Goal: Find specific page/section: Find specific page/section

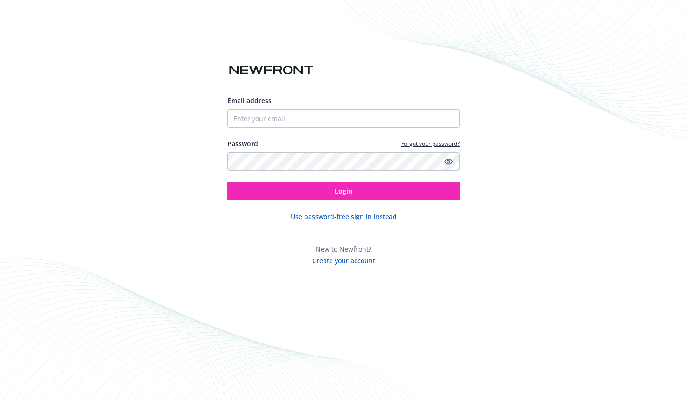
click at [284, 118] on input "Email address" at bounding box center [343, 118] width 232 height 19
type input "[PERSON_NAME][EMAIL_ADDRESS][DOMAIN_NAME]"
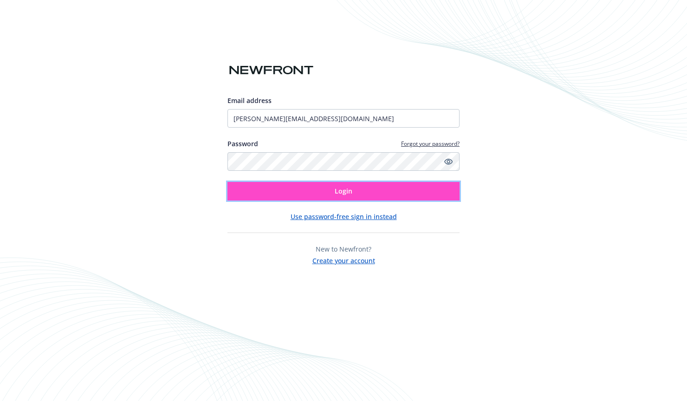
click at [291, 183] on button "Login" at bounding box center [343, 191] width 232 height 19
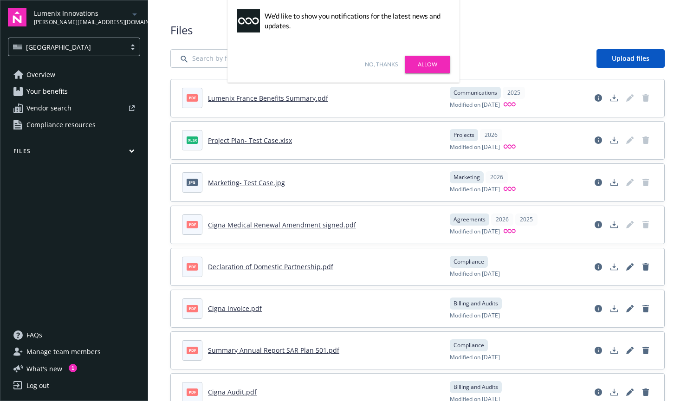
click at [379, 65] on link "No, thanks" at bounding box center [381, 64] width 33 height 8
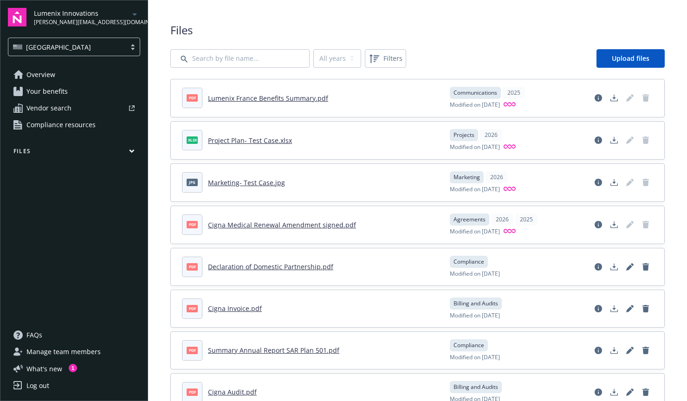
click at [57, 151] on button "Files" at bounding box center [74, 153] width 132 height 12
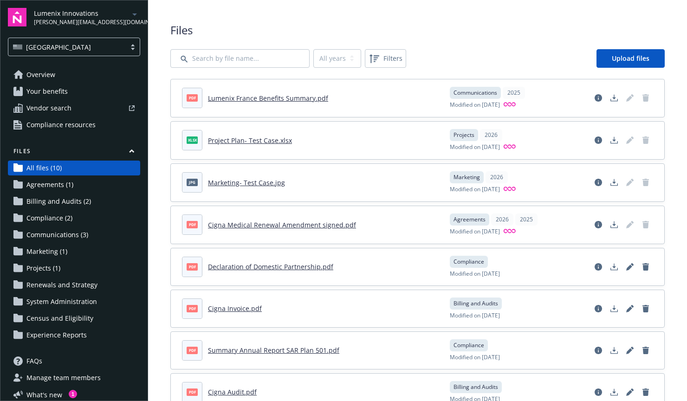
click at [52, 188] on span "Agreements (1)" at bounding box center [49, 184] width 47 height 15
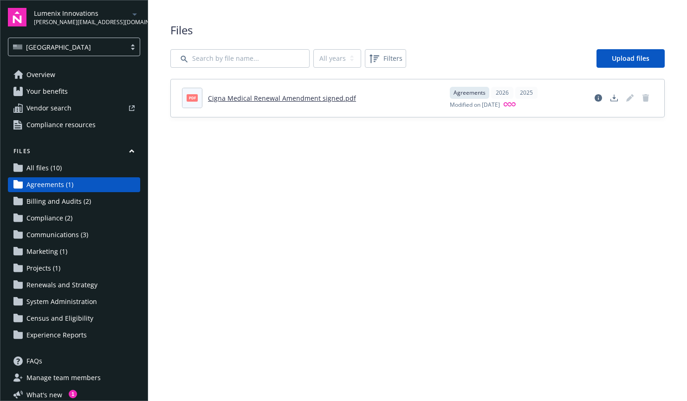
click at [49, 170] on span "All files (10)" at bounding box center [43, 168] width 35 height 15
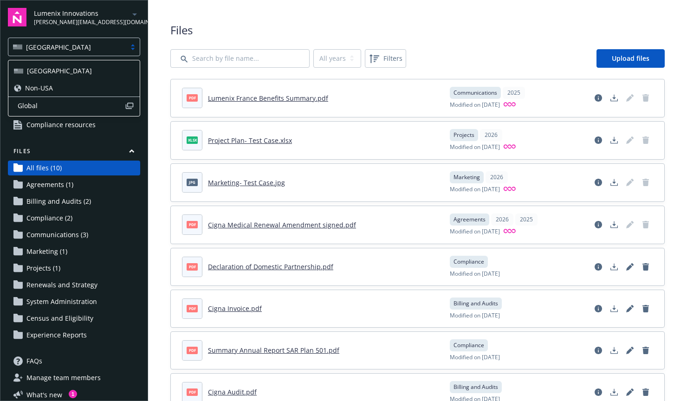
click at [129, 47] on div at bounding box center [133, 46] width 14 height 7
click at [111, 88] on div "Non-USA" at bounding box center [74, 88] width 120 height 10
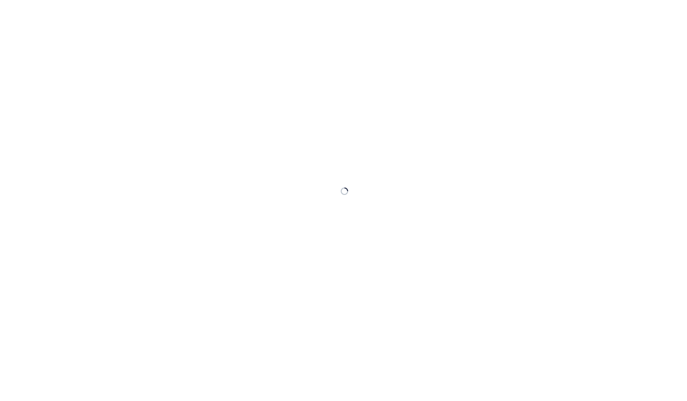
click at [110, 48] on div at bounding box center [343, 200] width 687 height 401
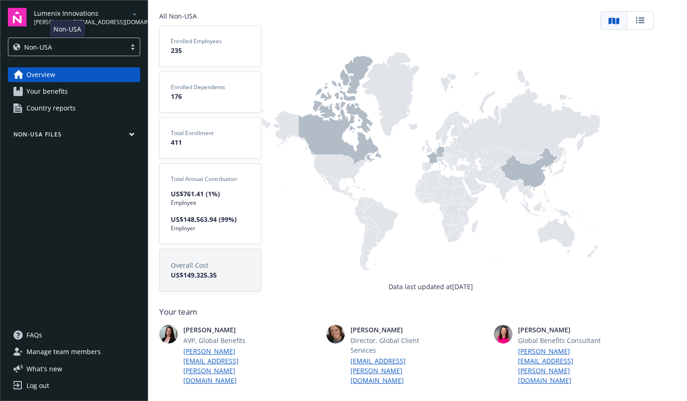
click at [110, 48] on div "Non-USA" at bounding box center [67, 47] width 108 height 10
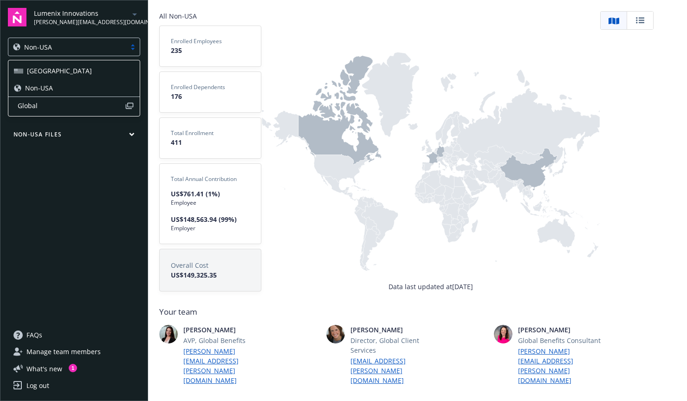
click at [86, 101] on span "Global" at bounding box center [71, 106] width 107 height 10
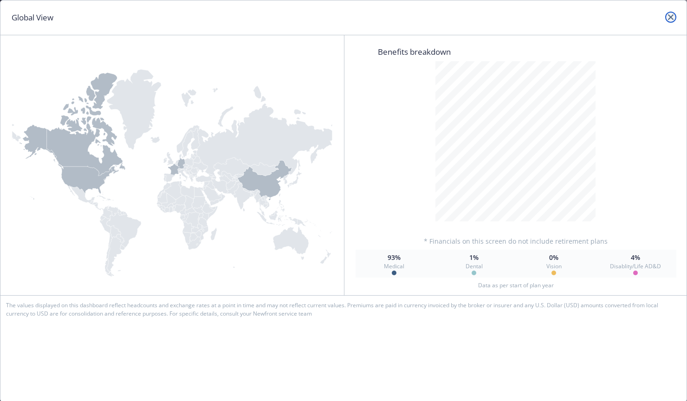
click at [673, 15] on link "close" at bounding box center [670, 17] width 11 height 11
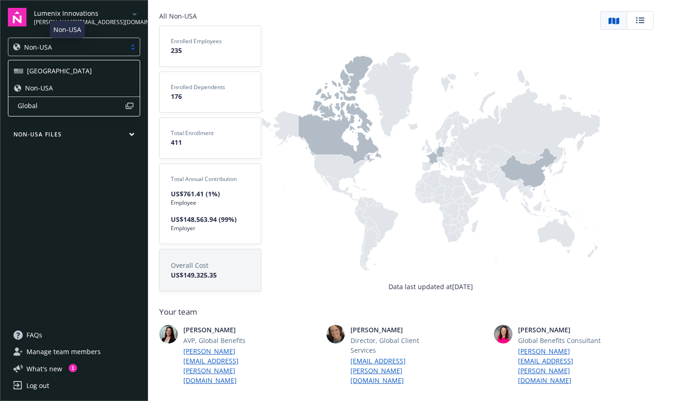
click at [66, 45] on div "Non-USA" at bounding box center [67, 47] width 108 height 10
click at [54, 70] on div "[GEOGRAPHIC_DATA]" at bounding box center [74, 71] width 120 height 10
